Goal: Information Seeking & Learning: Learn about a topic

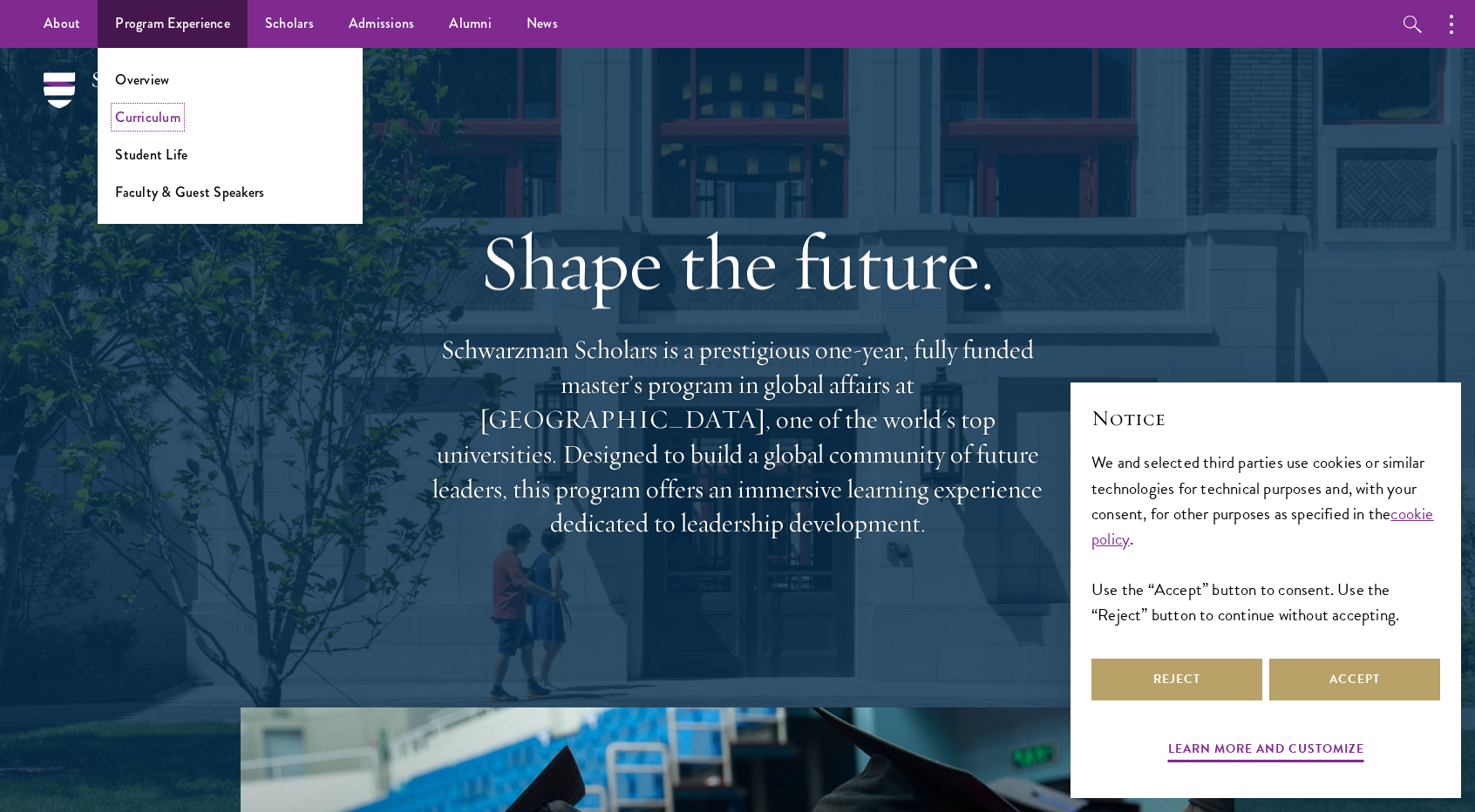
click at [173, 118] on link "Curriculum" at bounding box center [147, 117] width 65 height 20
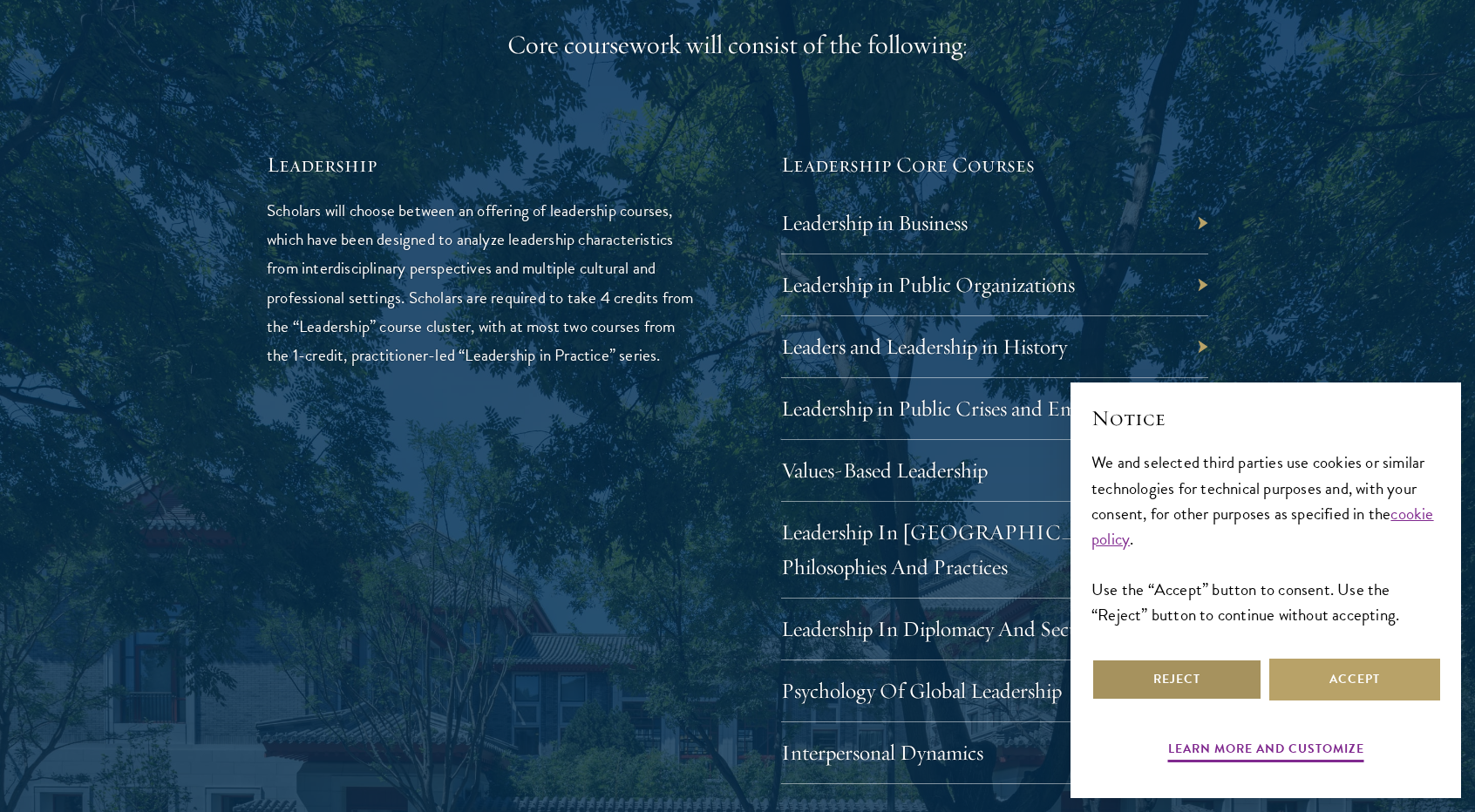
click at [1245, 685] on button "Reject" at bounding box center [1177, 679] width 171 height 42
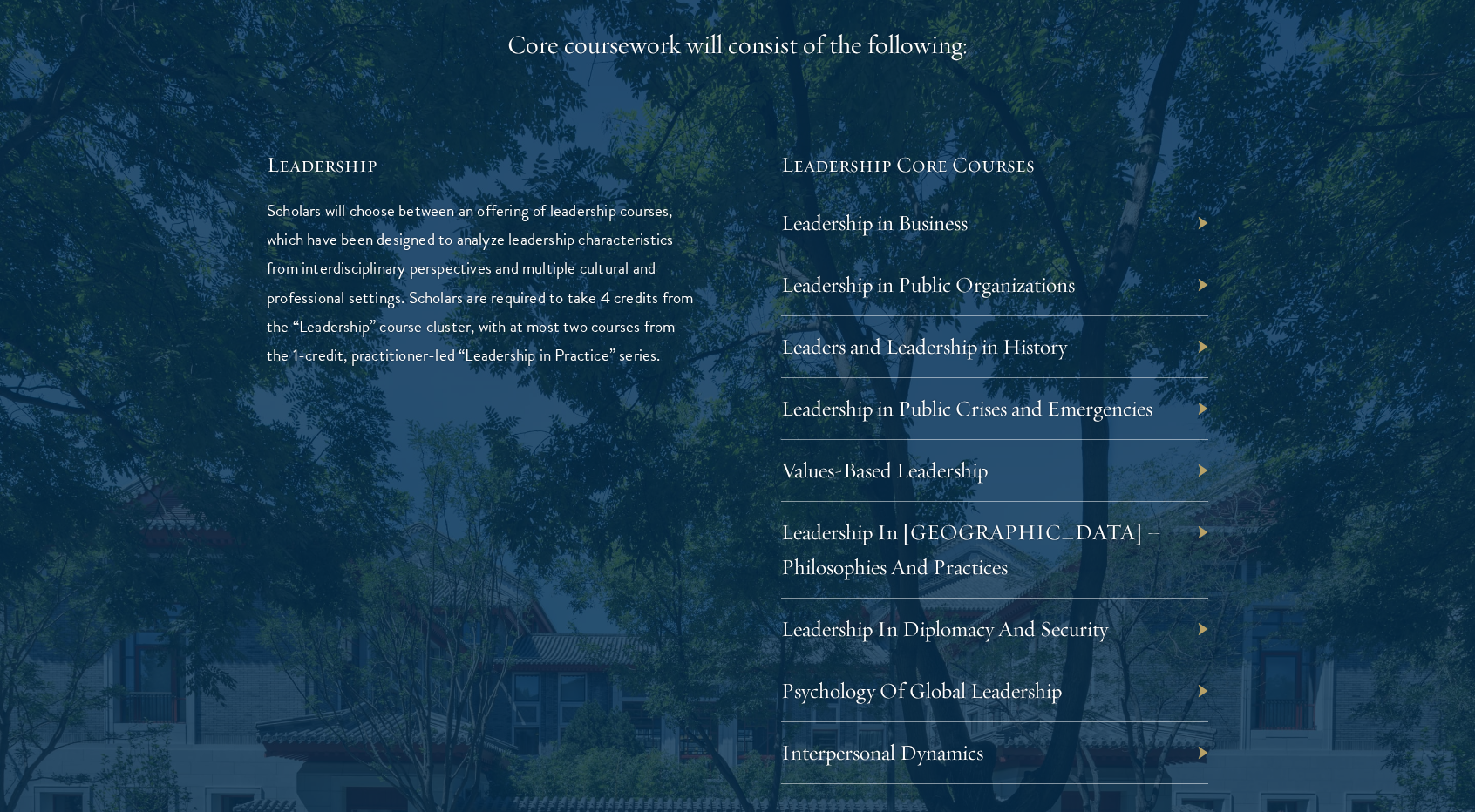
click at [1201, 218] on div "Leadership in Business" at bounding box center [994, 224] width 427 height 62
click at [909, 224] on link "Leadership in Business" at bounding box center [887, 223] width 187 height 27
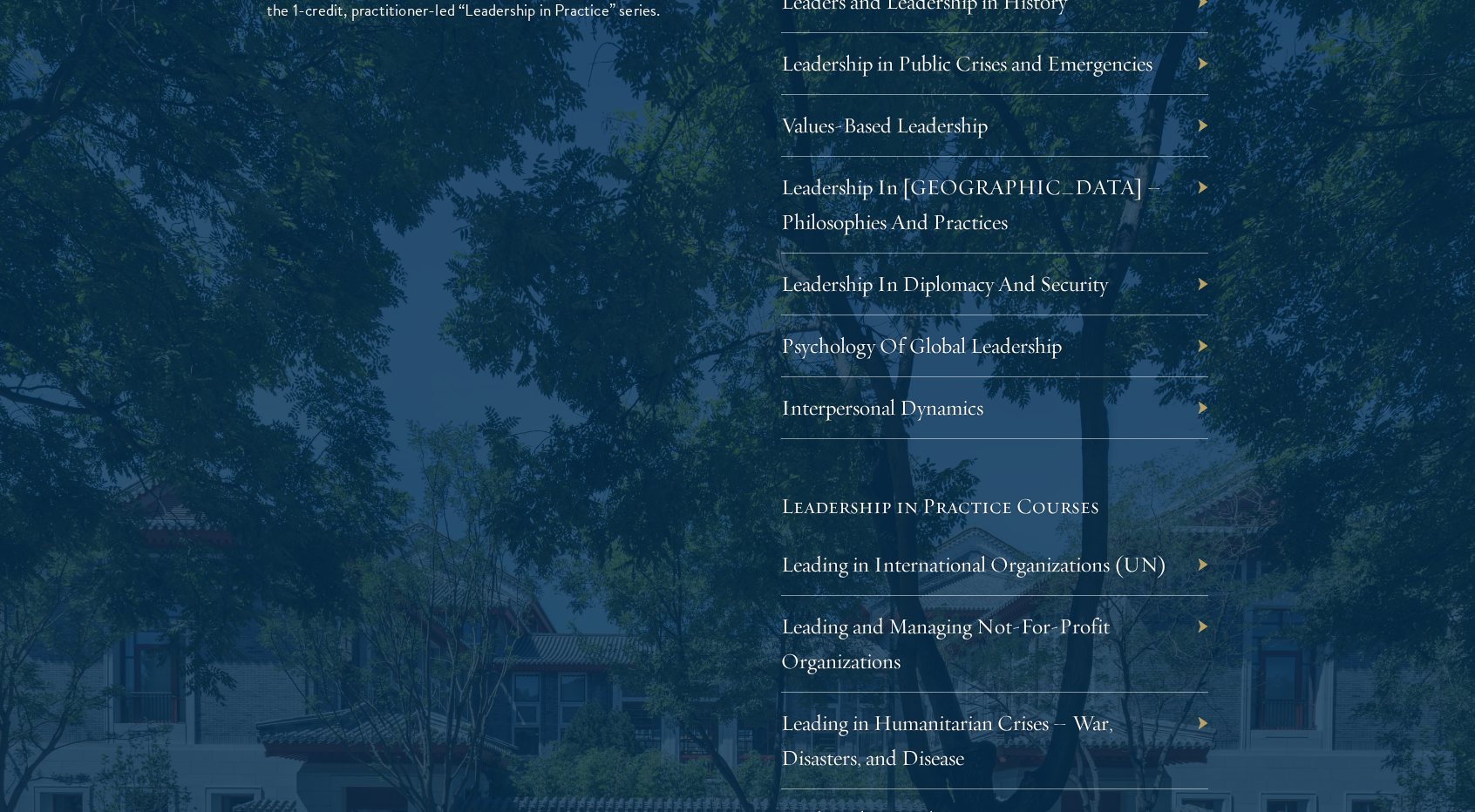
scroll to position [3224, 0]
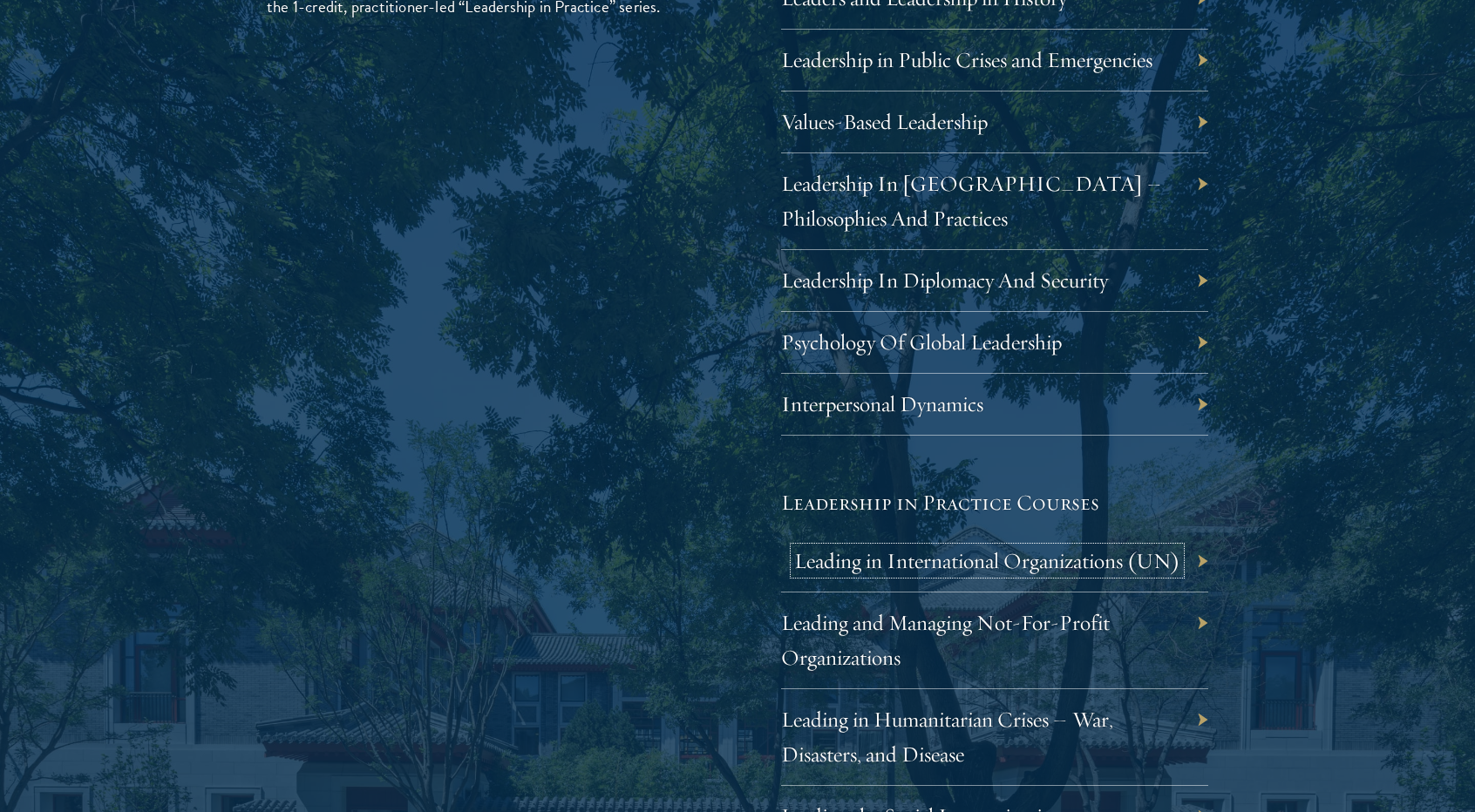
click at [1014, 559] on link "Leading in International Organizations (UN)" at bounding box center [987, 561] width 386 height 27
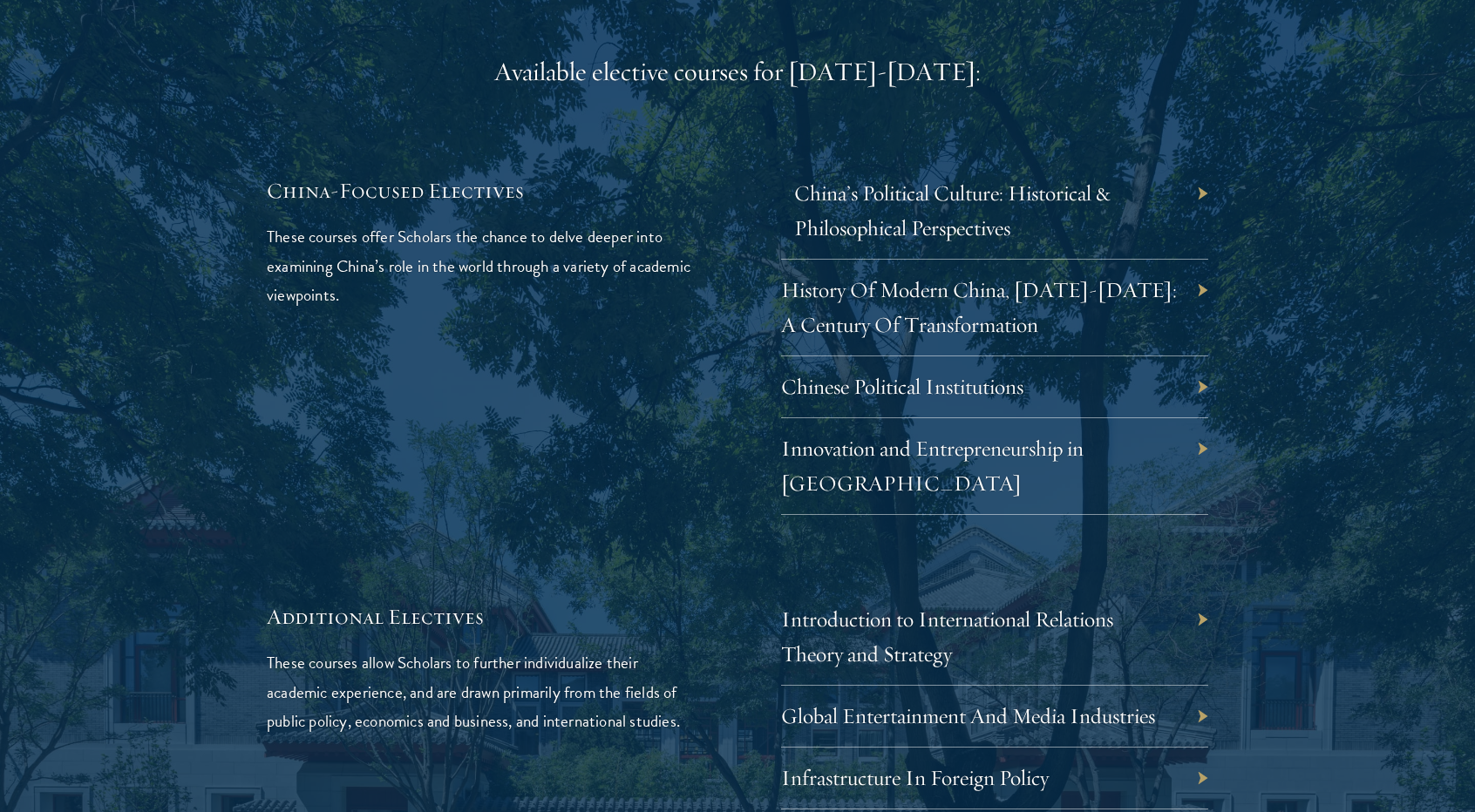
scroll to position [5227, 0]
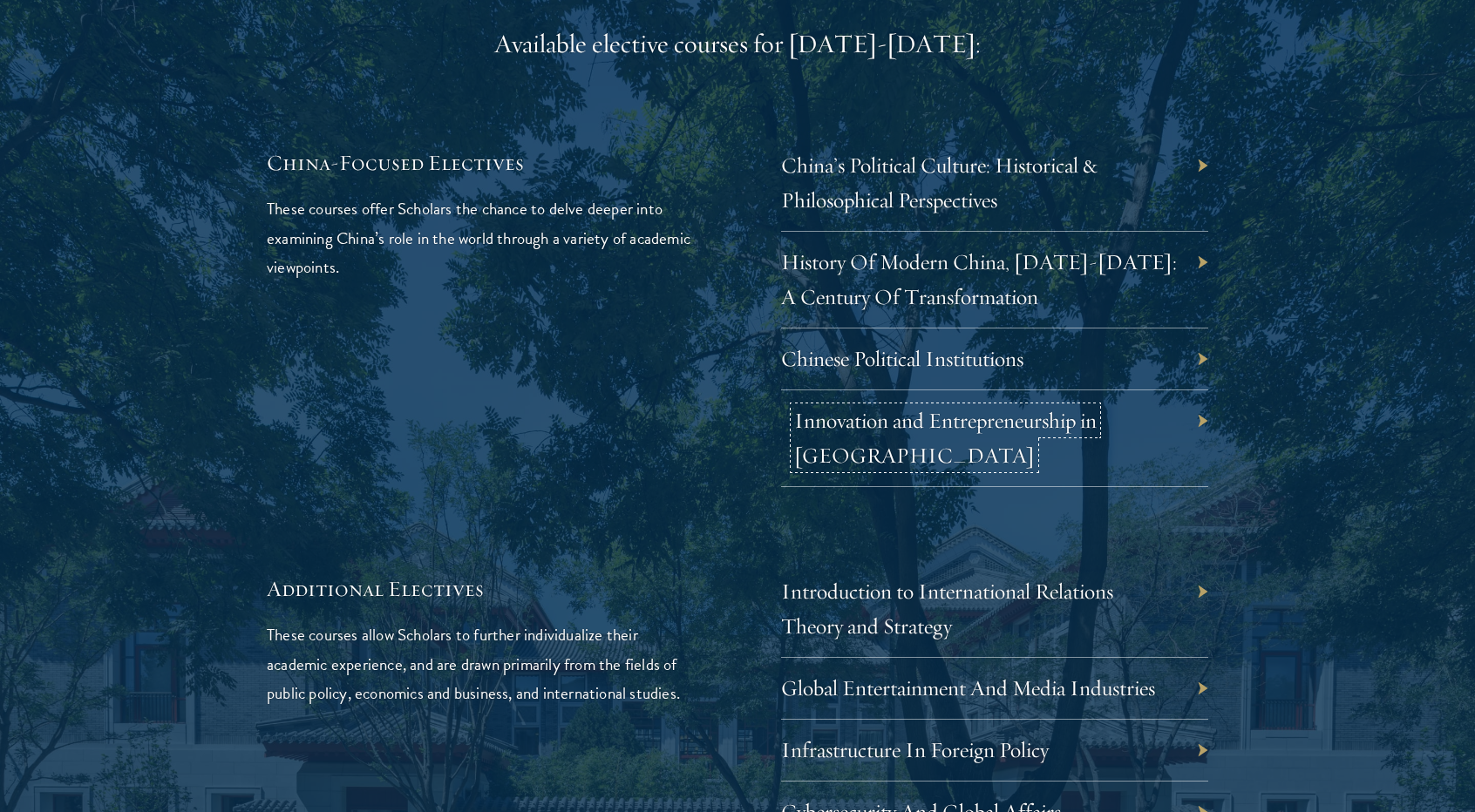
click at [918, 406] on link "Innovation and Entrepreneurship in China" at bounding box center [945, 438] width 303 height 62
click at [848, 345] on link "Chinese Political Institutions" at bounding box center [915, 359] width 242 height 27
click at [990, 578] on link "Introduction to International Relations Theory and Strategy" at bounding box center [959, 609] width 332 height 62
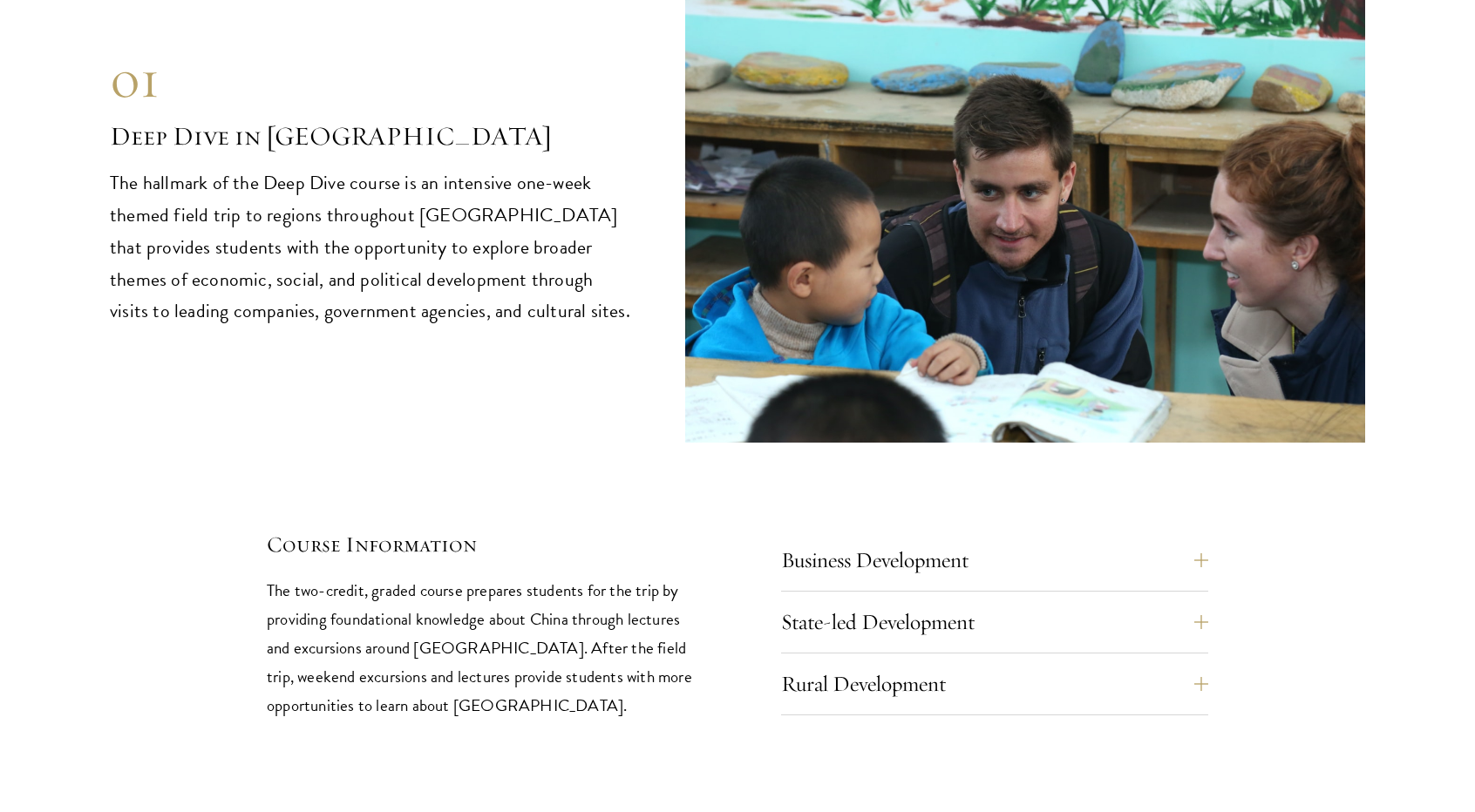
scroll to position [7318, 0]
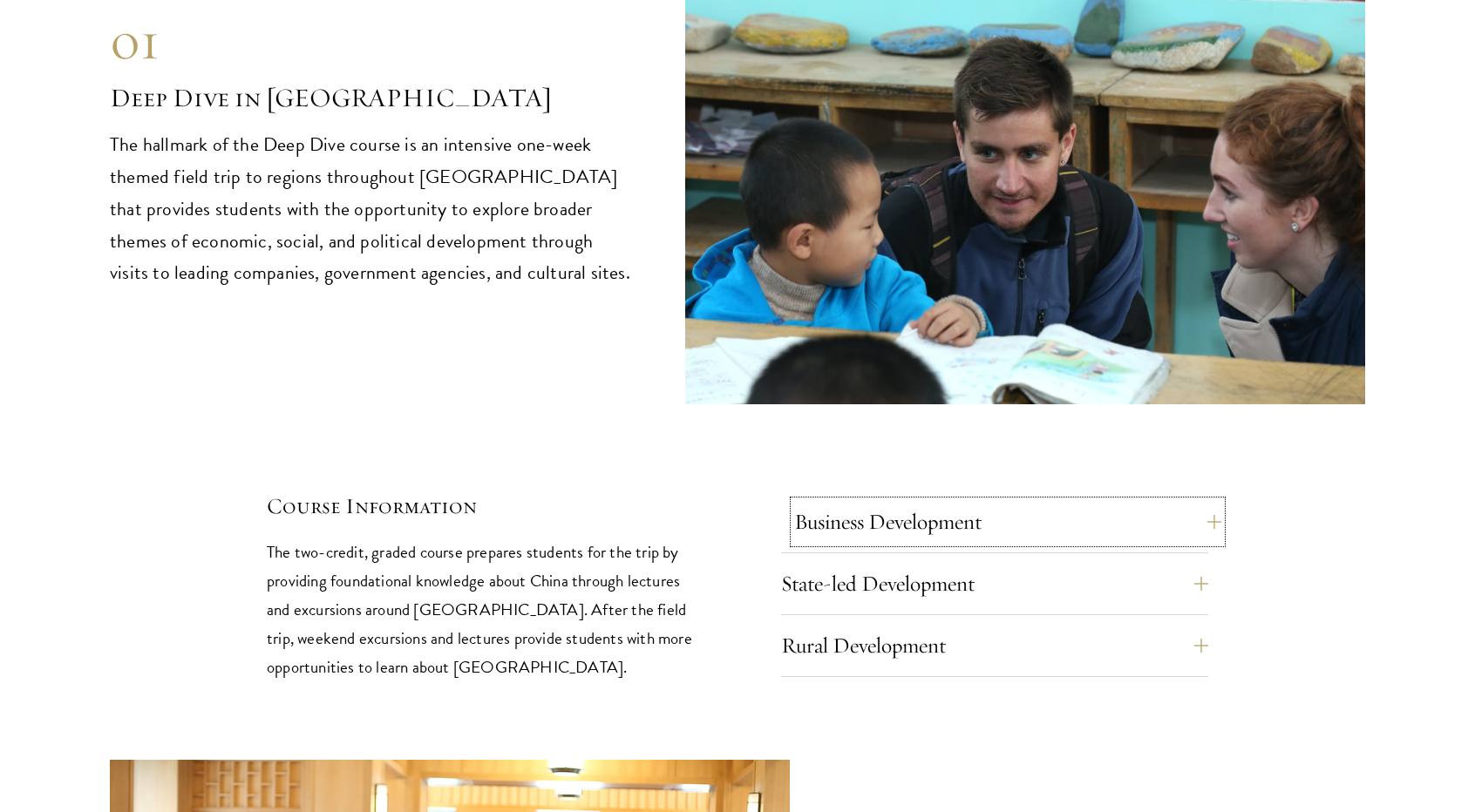
click at [884, 501] on button "Business Development" at bounding box center [1007, 521] width 427 height 42
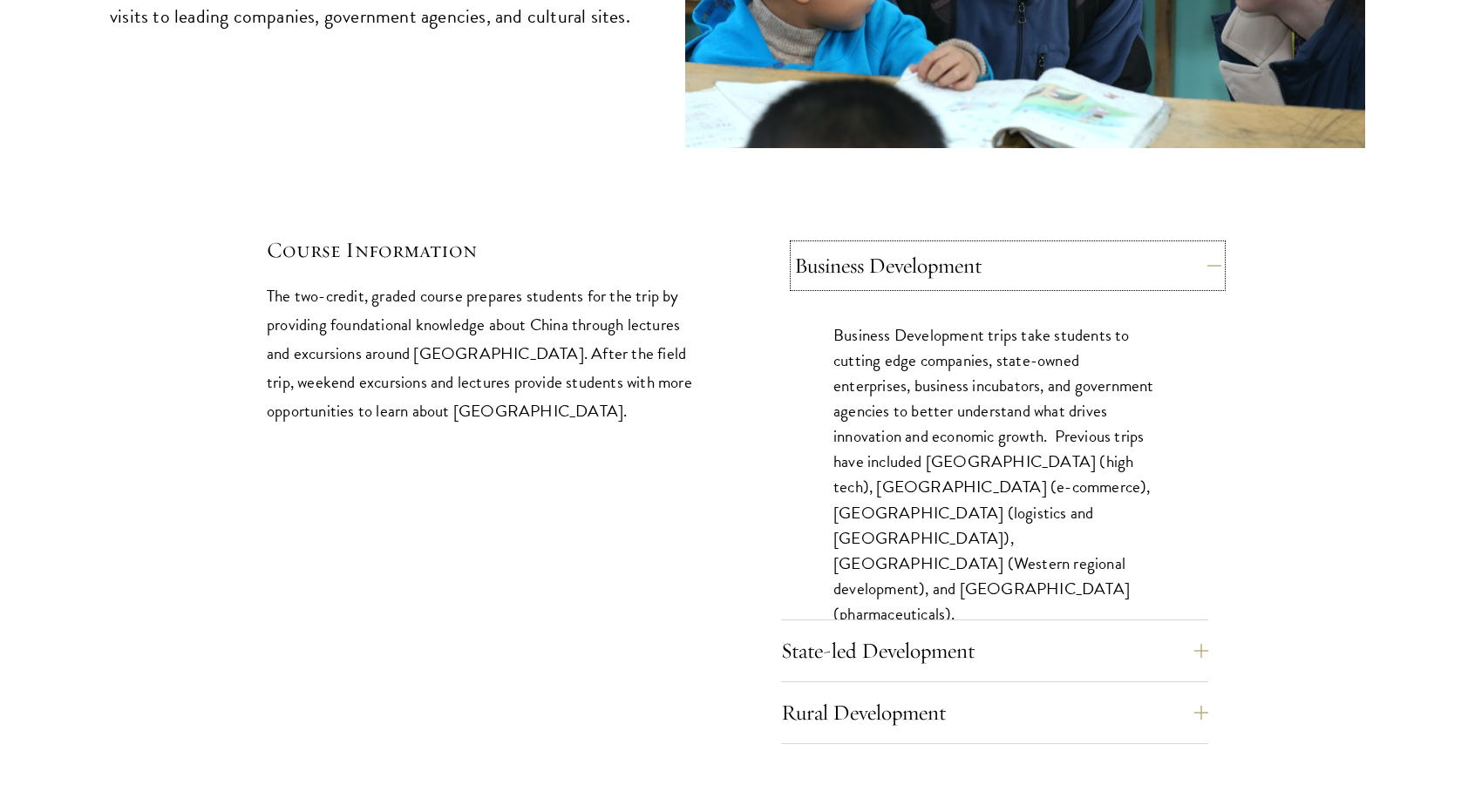
scroll to position [7579, 0]
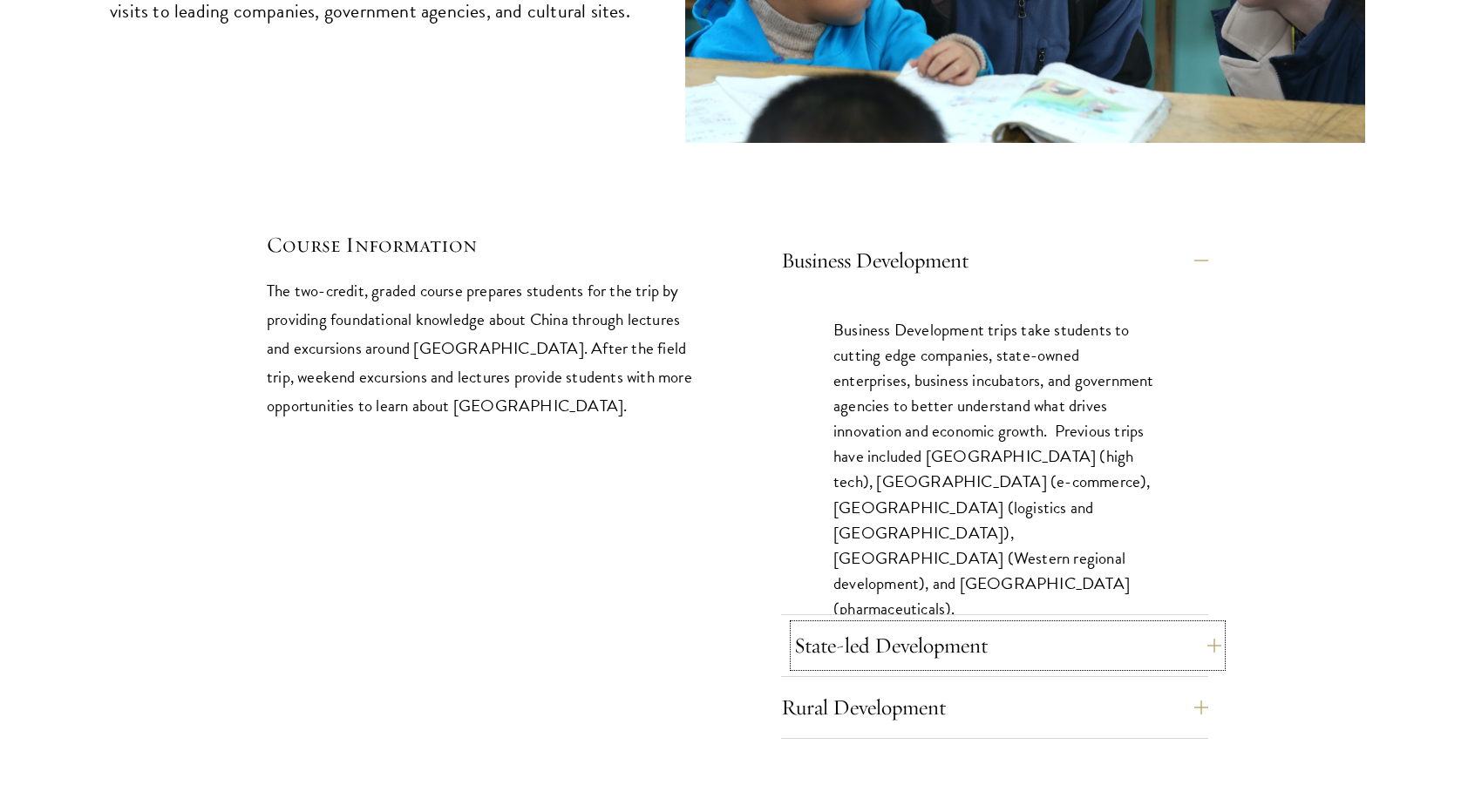
click at [880, 624] on button "State-led Development" at bounding box center [1007, 645] width 427 height 42
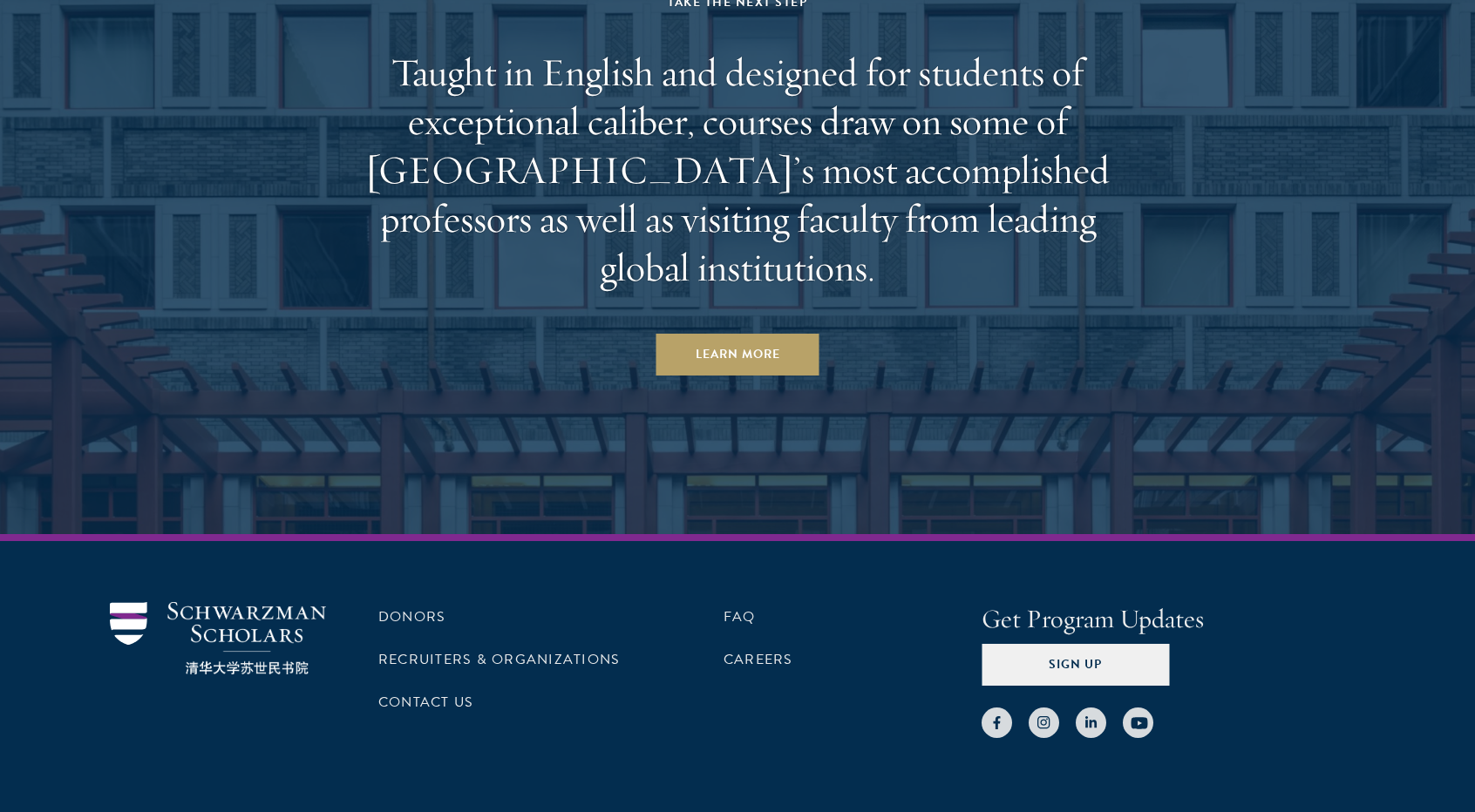
scroll to position [11088, 0]
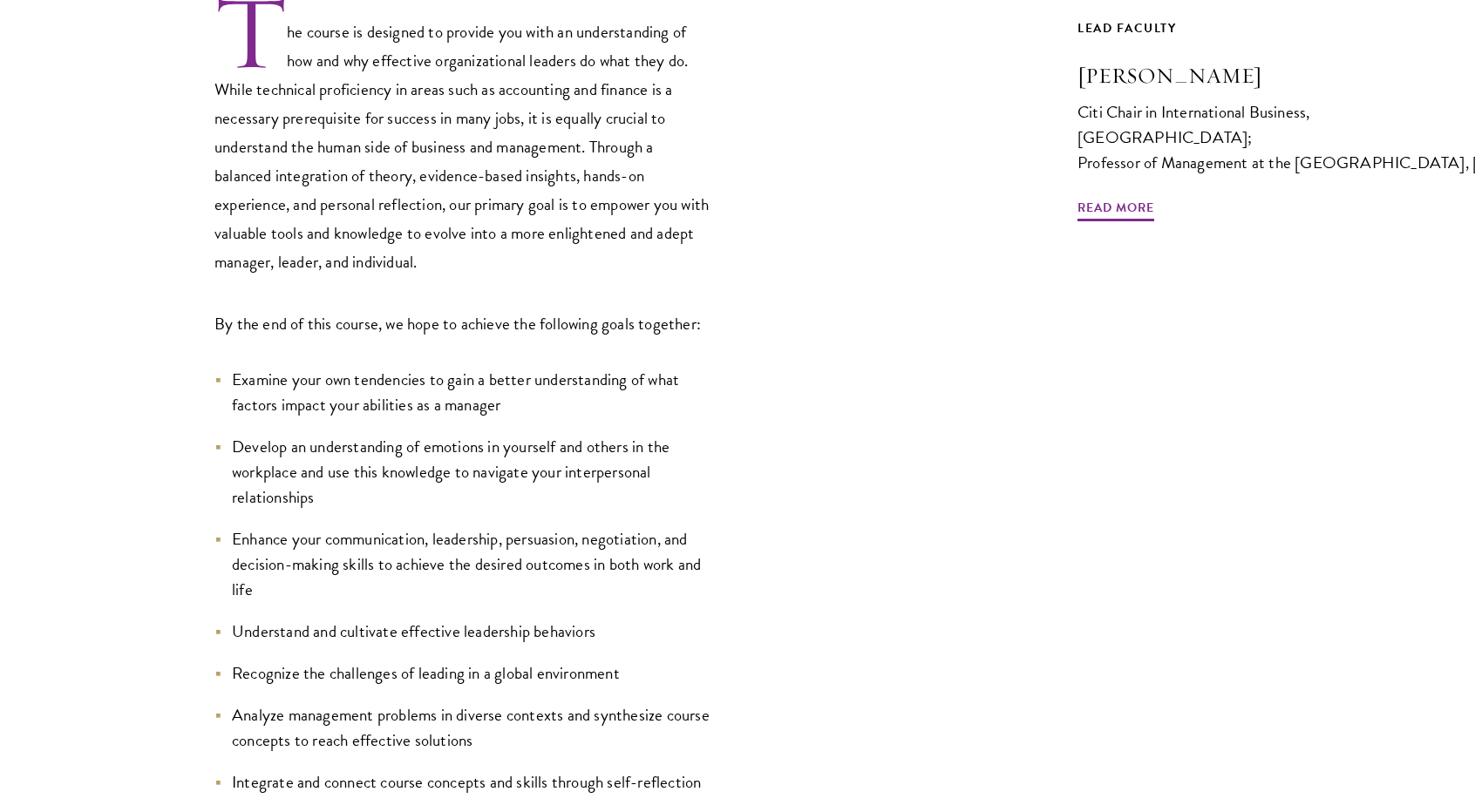
scroll to position [784, 0]
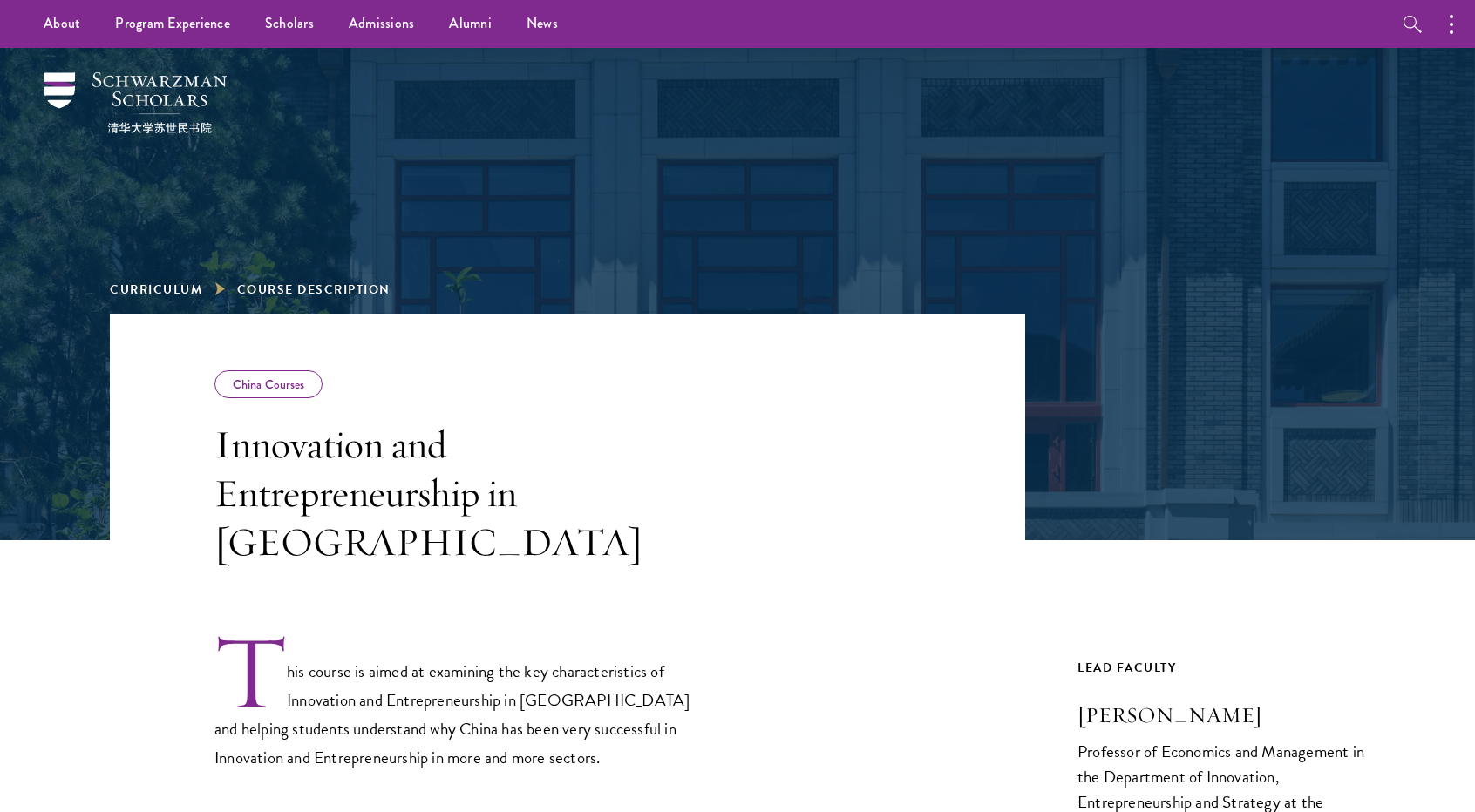
scroll to position [436, 0]
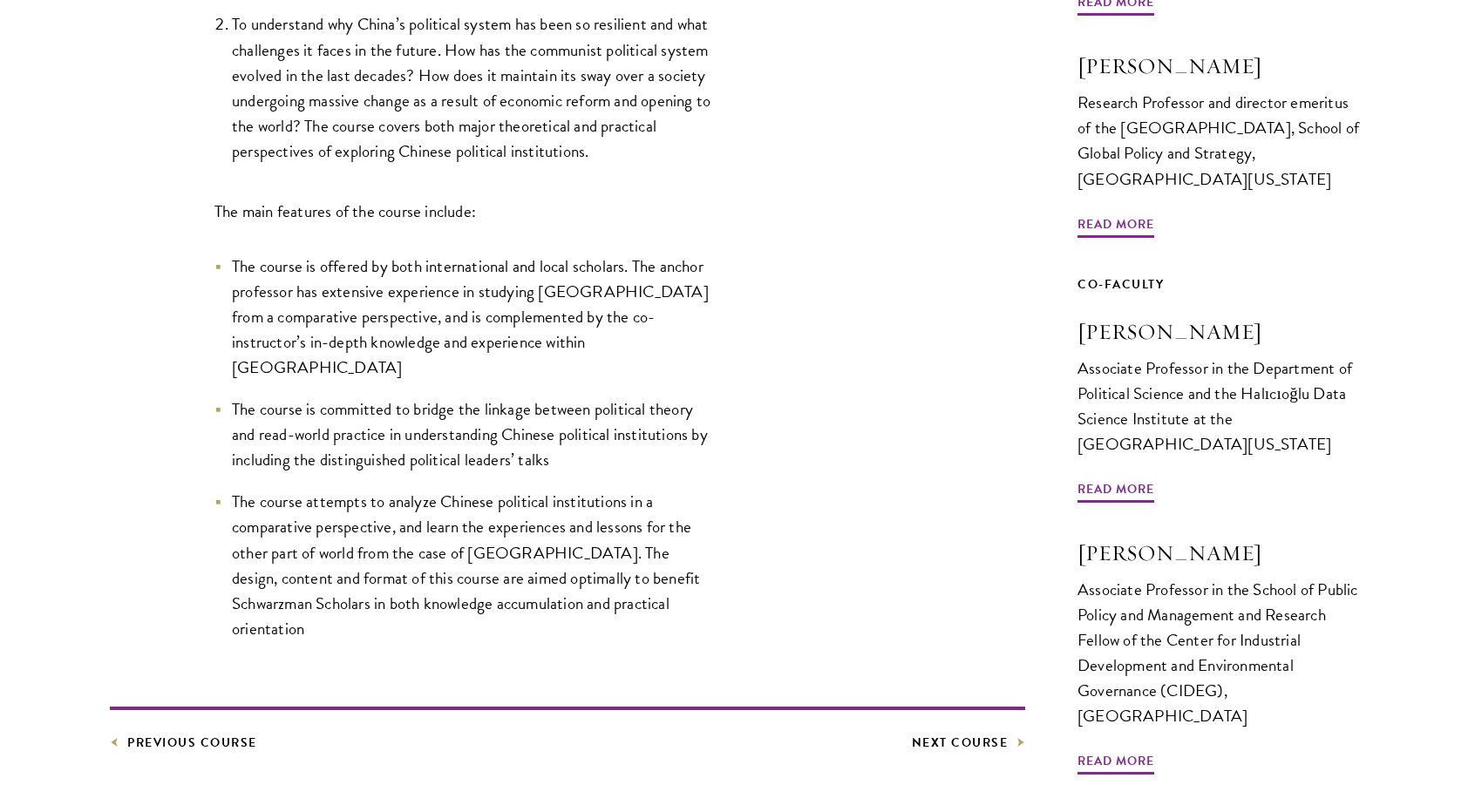
scroll to position [871, 0]
